Goal: Task Accomplishment & Management: Complete application form

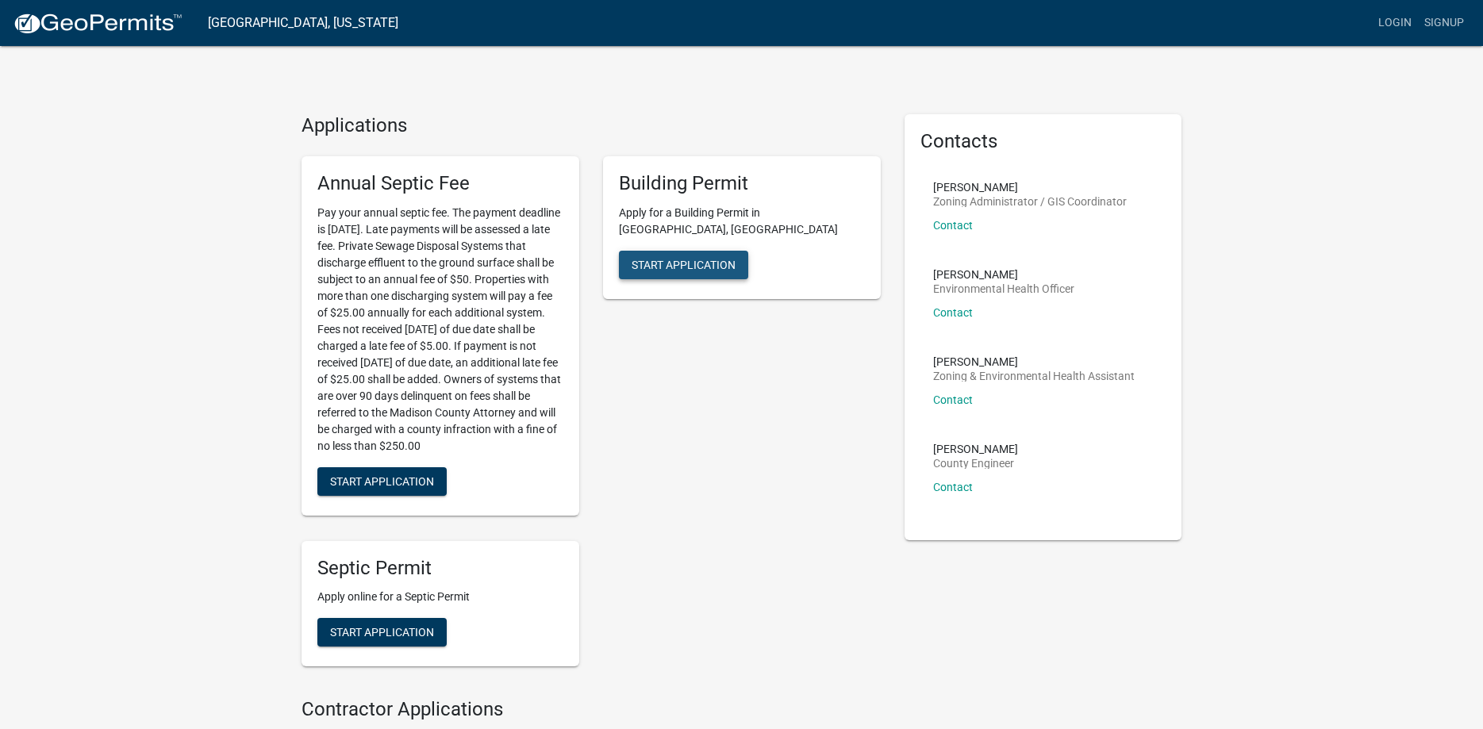
click at [695, 258] on span "Start Application" at bounding box center [684, 264] width 104 height 13
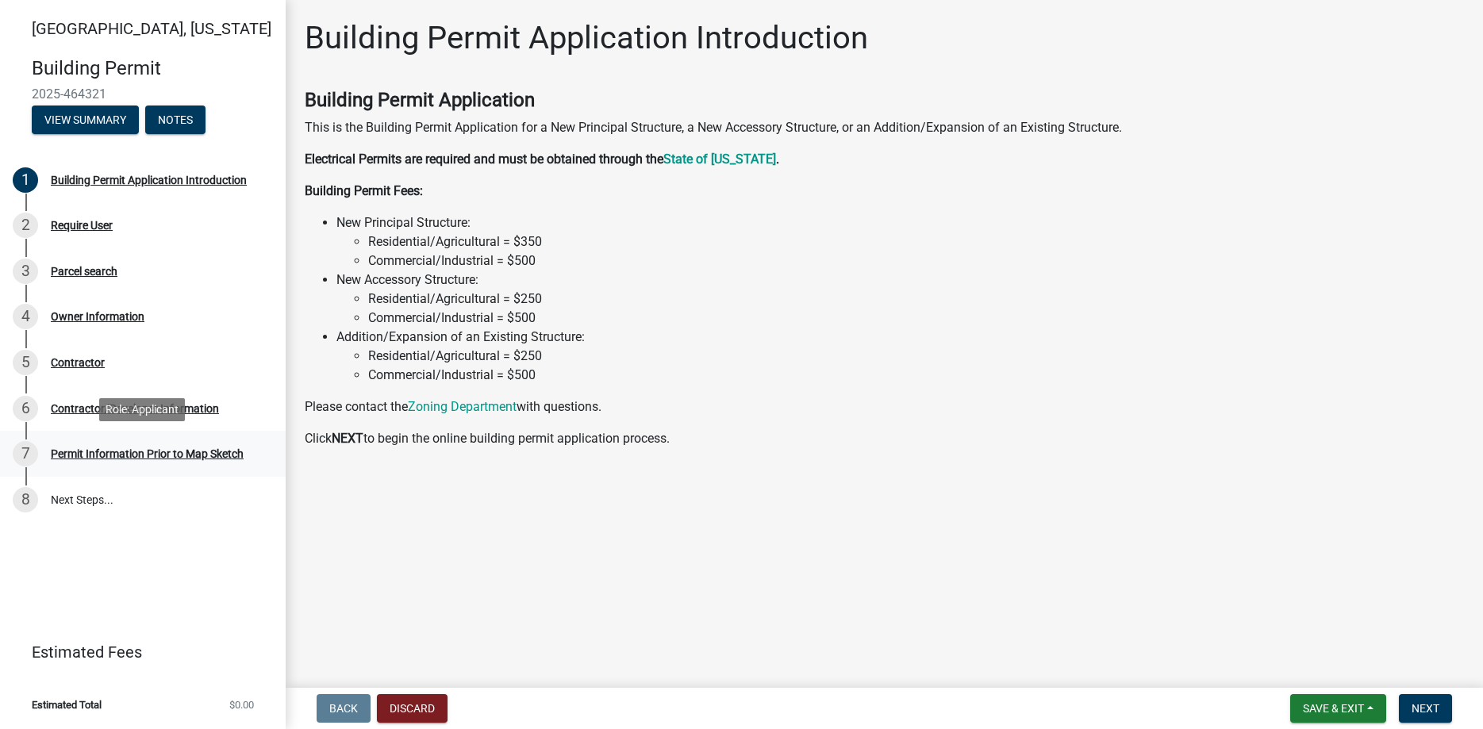
click at [73, 456] on div "Permit Information Prior to Map Sketch" at bounding box center [147, 453] width 193 height 11
click at [72, 502] on link "8 Next Steps..." at bounding box center [143, 500] width 286 height 46
click at [88, 457] on div "Permit Information Prior to Map Sketch" at bounding box center [147, 453] width 193 height 11
click at [176, 123] on button "Notes" at bounding box center [175, 120] width 60 height 29
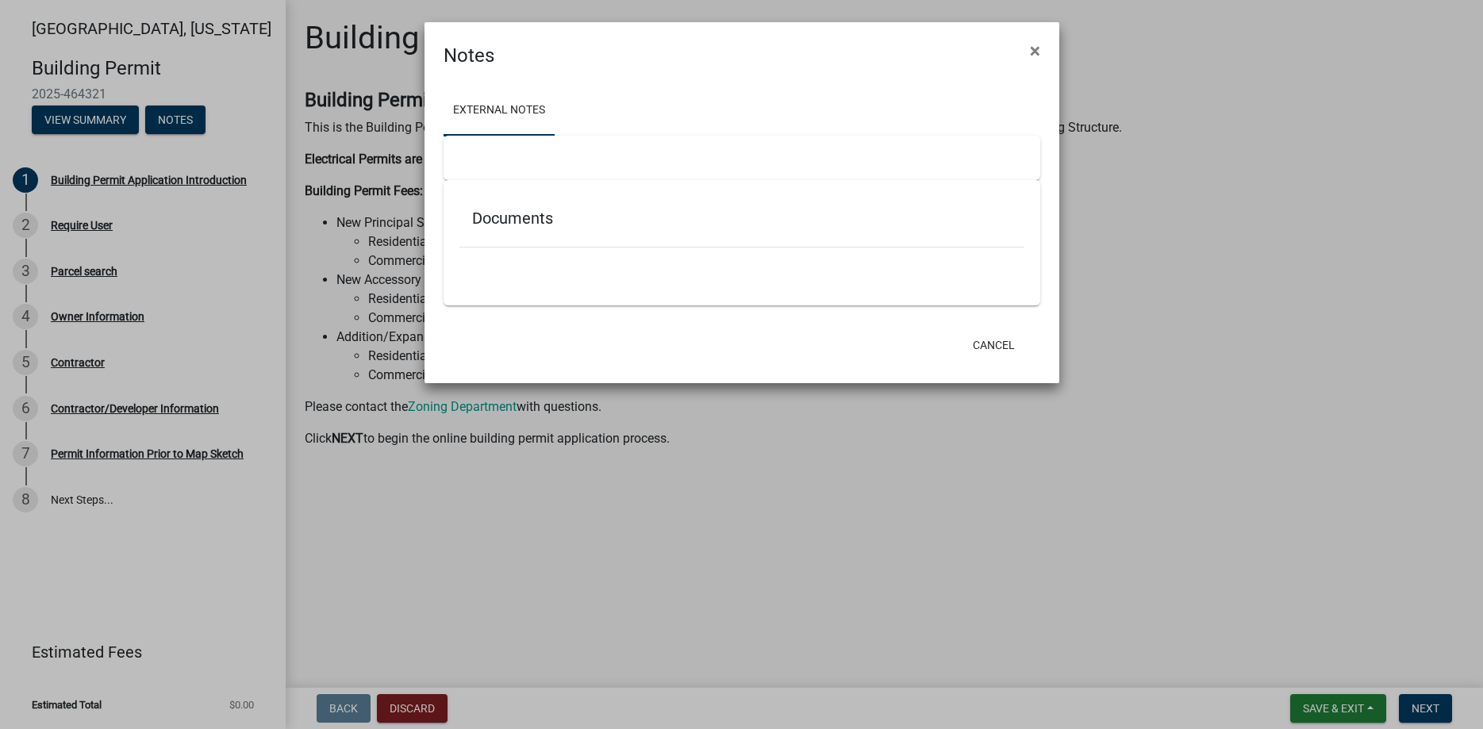
click at [109, 121] on ngb-modal-window "Notes × External Notes Documents Cancel" at bounding box center [741, 364] width 1483 height 729
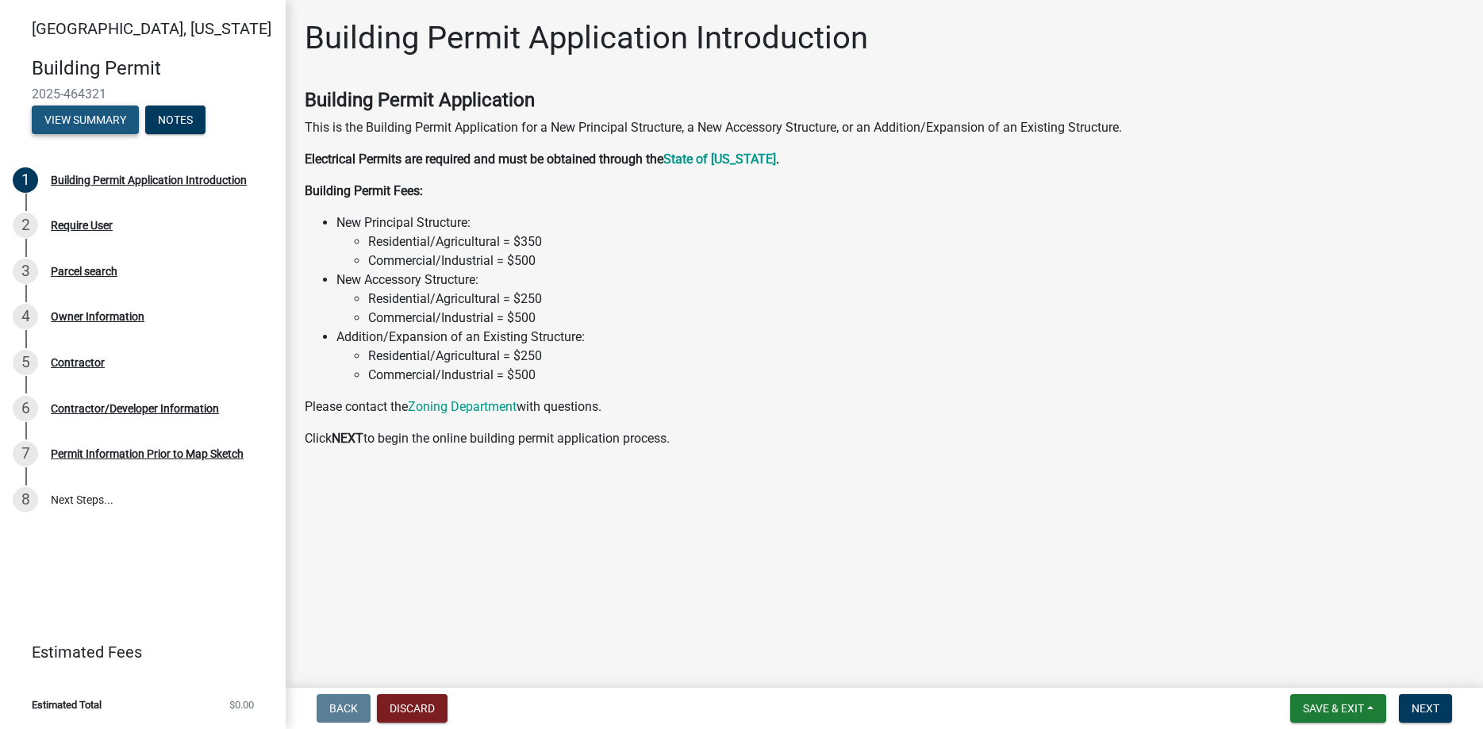
click at [100, 122] on button "View Summary" at bounding box center [85, 120] width 107 height 29
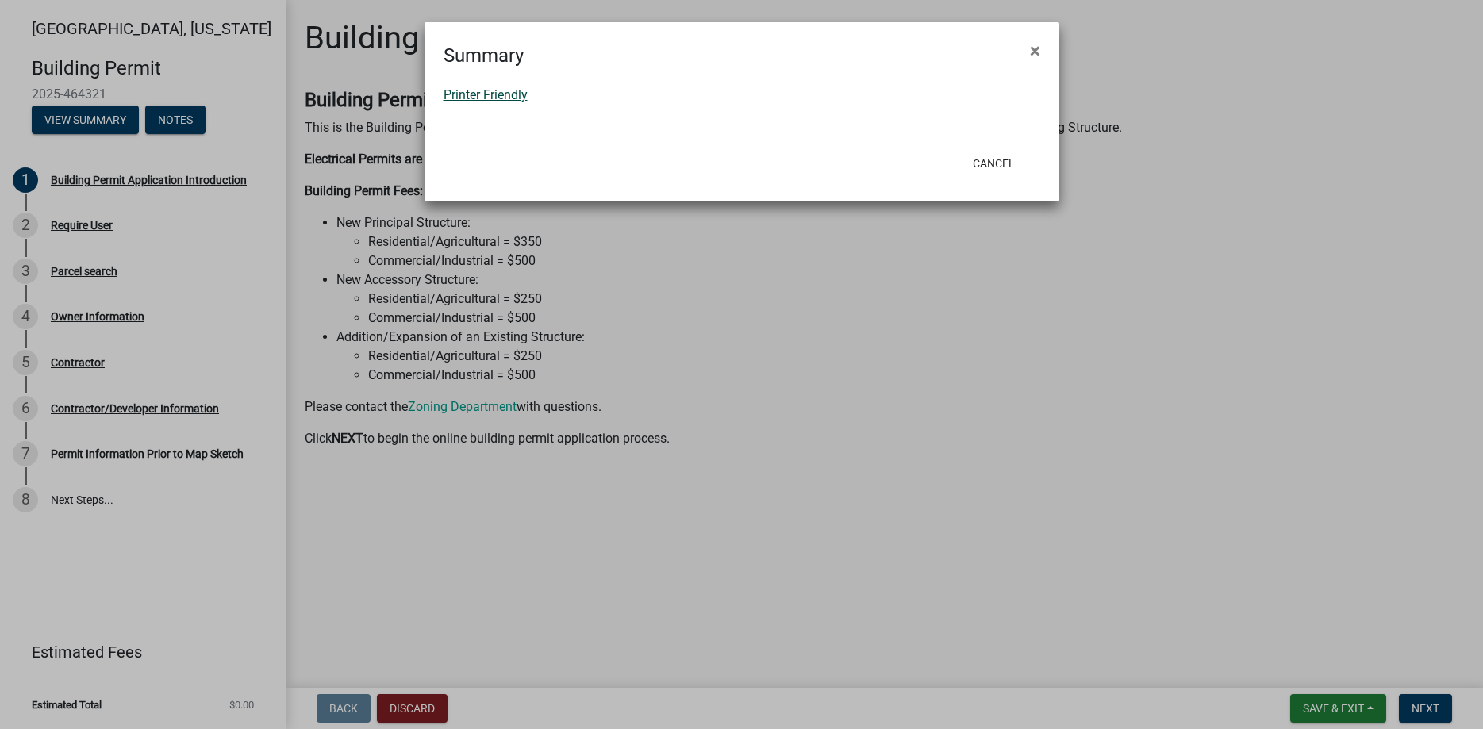
click at [467, 96] on link "Printer Friendly" at bounding box center [486, 94] width 84 height 15
